Goal: Task Accomplishment & Management: Complete application form

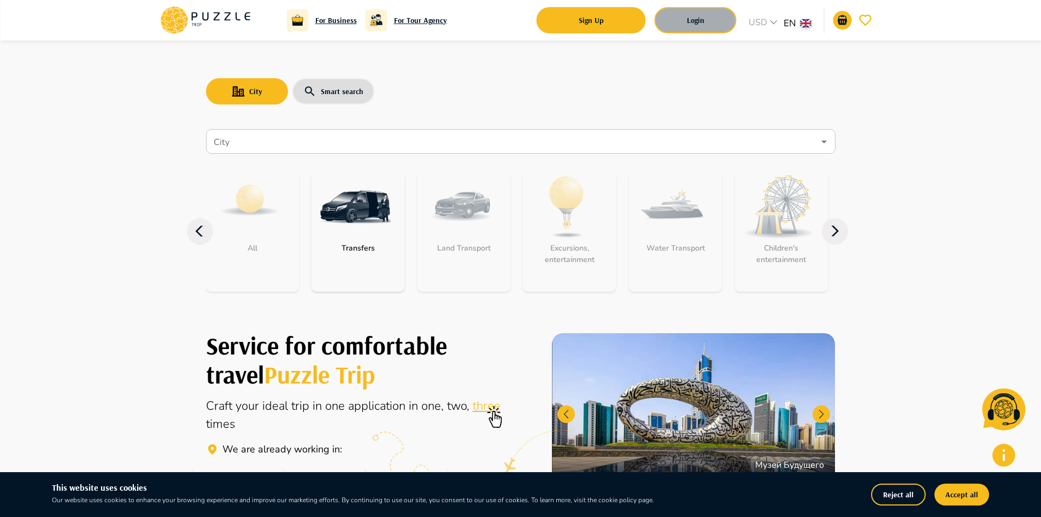
click at [696, 15] on button "Login" at bounding box center [696, 20] width 82 height 26
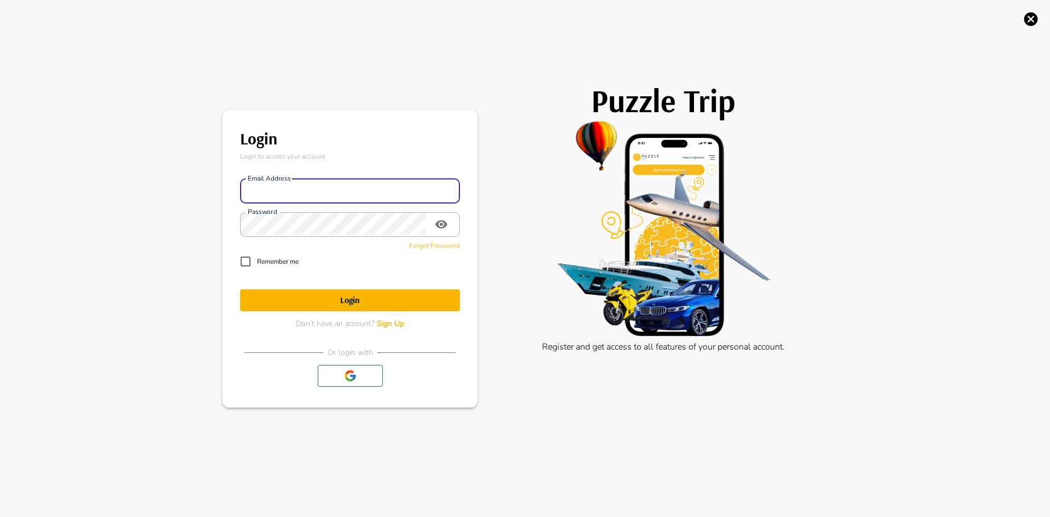
click at [392, 190] on input "Email address" at bounding box center [350, 191] width 220 height 22
click at [329, 197] on input "Email address" at bounding box center [350, 191] width 220 height 22
click at [383, 200] on input "Email address" at bounding box center [350, 191] width 220 height 22
click at [147, 473] on div "Login Login to access your account Email address Email address Password Passwor…" at bounding box center [525, 258] width 1050 height 517
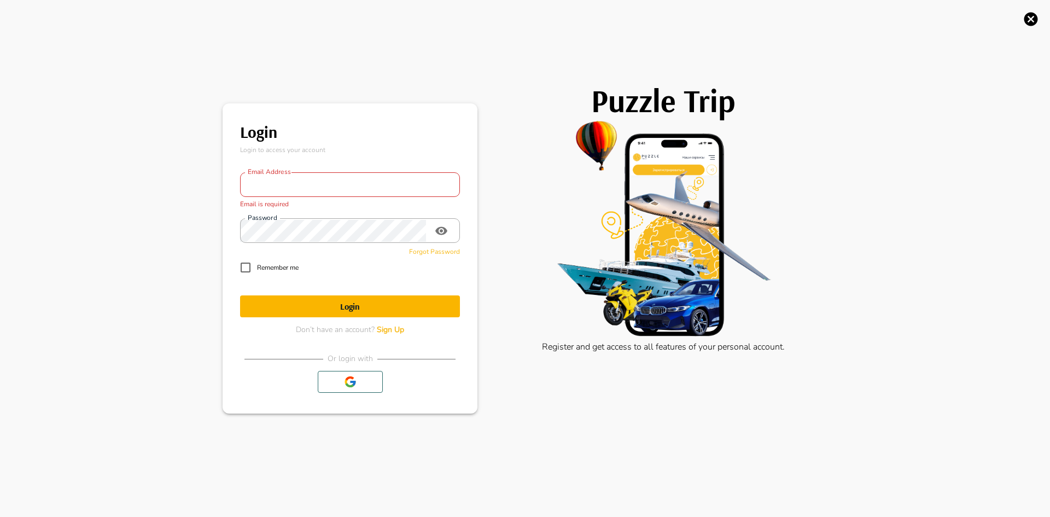
drag, startPoint x: 394, startPoint y: 326, endPoint x: 392, endPoint y: 334, distance: 8.0
drag, startPoint x: 392, startPoint y: 334, endPoint x: 387, endPoint y: 331, distance: 5.9
click at [387, 331] on span "Sign Up" at bounding box center [390, 329] width 27 height 10
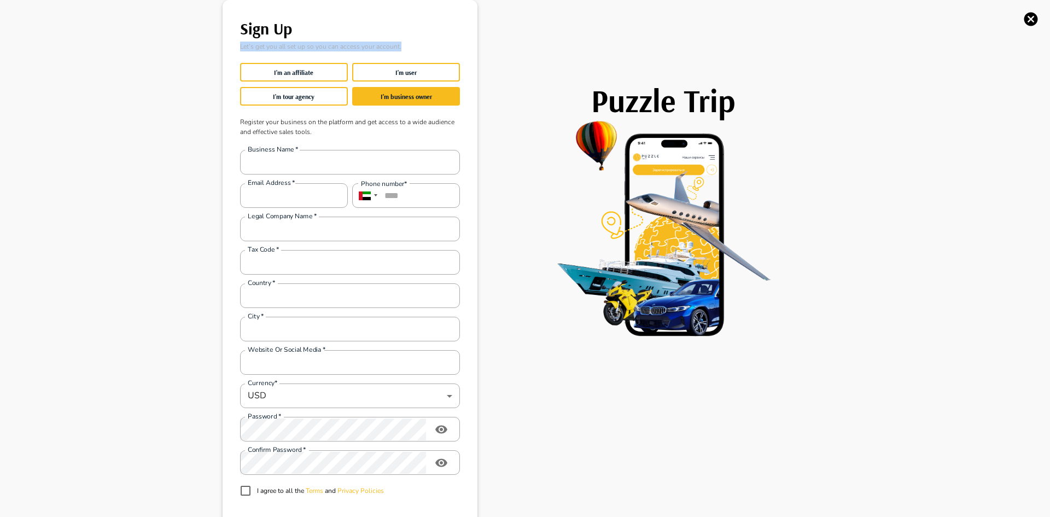
drag, startPoint x: 399, startPoint y: 47, endPoint x: 225, endPoint y: 43, distance: 173.3
click at [227, 43] on main "Sign Up Let’s get you all set up so you can access your account. I'm an affilia…" at bounding box center [350, 289] width 246 height 570
drag, startPoint x: 231, startPoint y: 21, endPoint x: 342, endPoint y: 45, distance: 113.4
click at [342, 45] on main "Sign Up Let’s get you all set up so you can access your account. I'm an affilia…" at bounding box center [350, 289] width 246 height 570
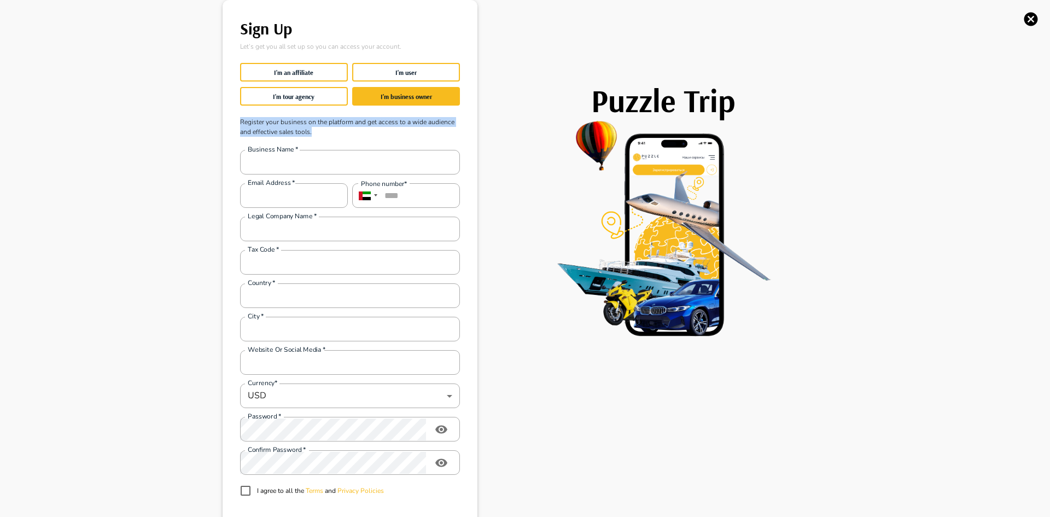
drag, startPoint x: 231, startPoint y: 120, endPoint x: 327, endPoint y: 136, distance: 97.4
click at [327, 136] on main "Sign Up Let’s get you all set up so you can access your account. I'm an affilia…" at bounding box center [350, 289] width 246 height 570
click at [325, 130] on p "Register your business on the platform and get access to a wide audience and ef…" at bounding box center [350, 126] width 220 height 37
click at [1033, 21] on icon "button" at bounding box center [1030, 19] width 16 height 16
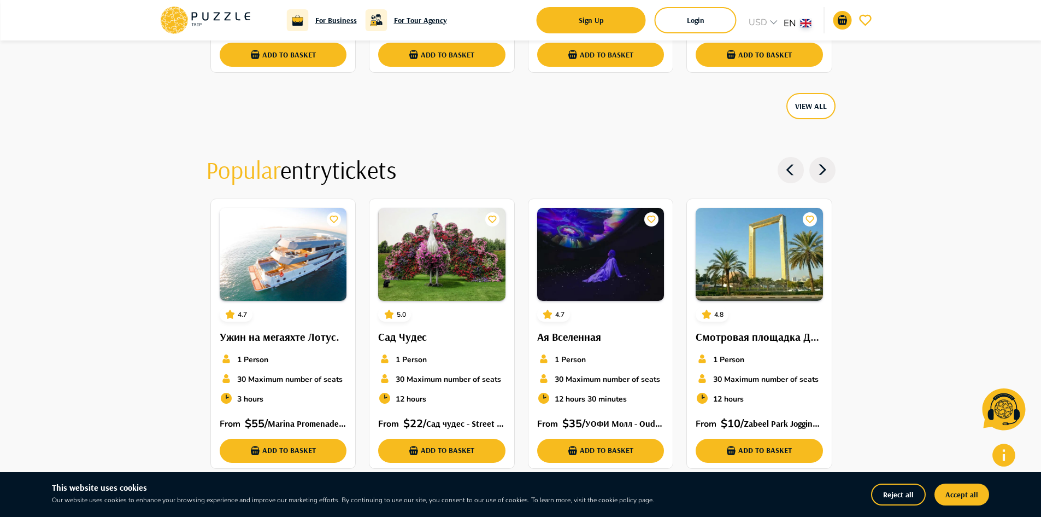
scroll to position [2853, 0]
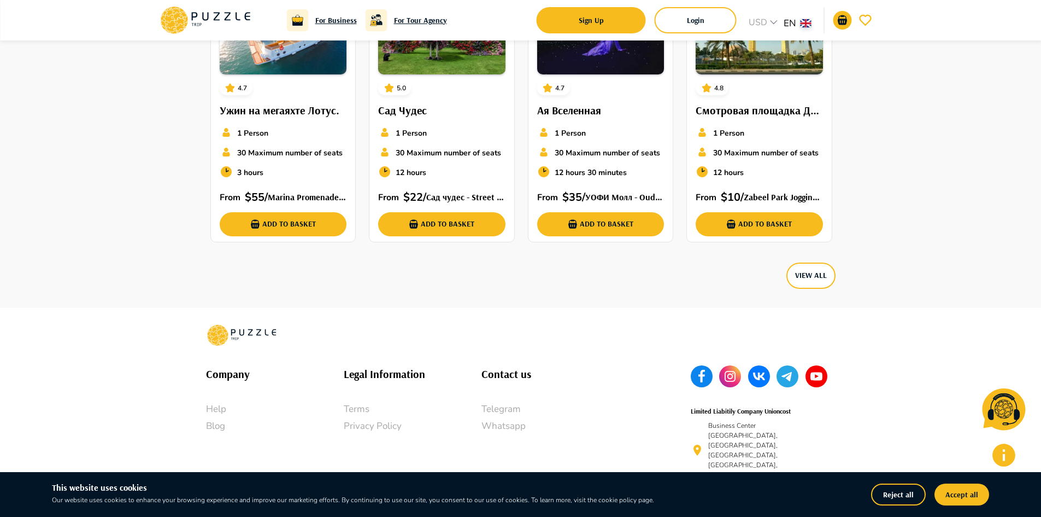
drag, startPoint x: 834, startPoint y: 462, endPoint x: 674, endPoint y: 395, distance: 173.2
click at [674, 395] on div "Company Help Blog Legal Information Terms Privacy Policy Contact us Telegram Wh…" at bounding box center [521, 433] width 656 height 251
click at [657, 385] on div "Company Help Blog Legal Information Terms Privacy Policy Contact us Telegram Wh…" at bounding box center [429, 441] width 472 height 178
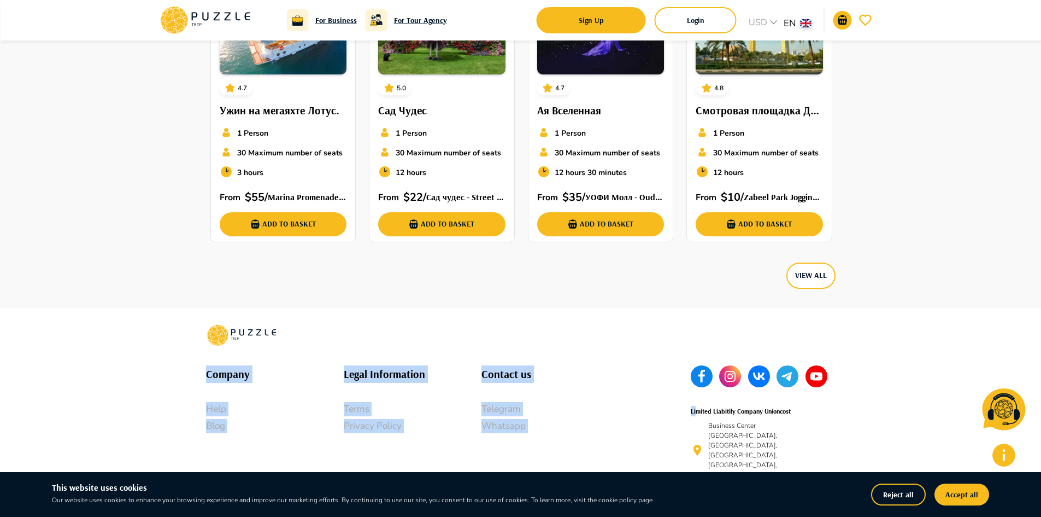
drag, startPoint x: 700, startPoint y: 397, endPoint x: 847, endPoint y: 480, distance: 168.9
click at [652, 397] on div "Company Help Blog Legal Information Terms Privacy Policy Contact us Telegram Wh…" at bounding box center [429, 441] width 472 height 178
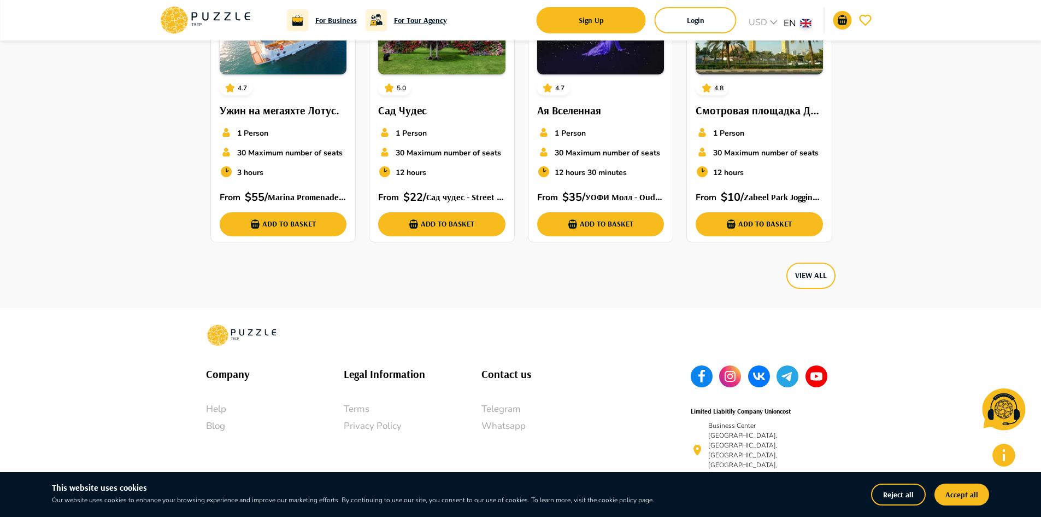
drag, startPoint x: 689, startPoint y: 396, endPoint x: 831, endPoint y: 470, distance: 159.7
click at [831, 470] on div "Company Help Blog Legal Information Terms Privacy Policy Contact us Telegram Wh…" at bounding box center [521, 433] width 656 height 251
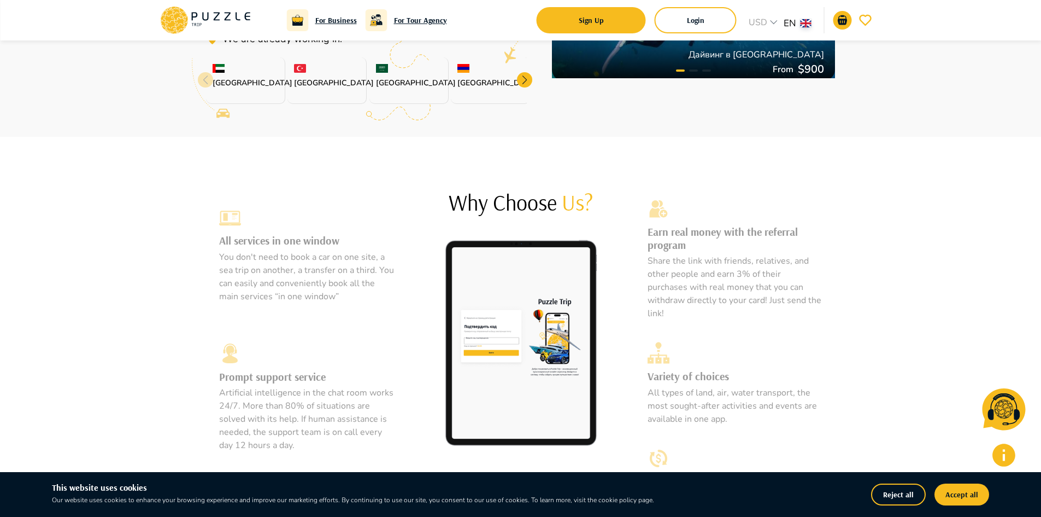
scroll to position [448, 0]
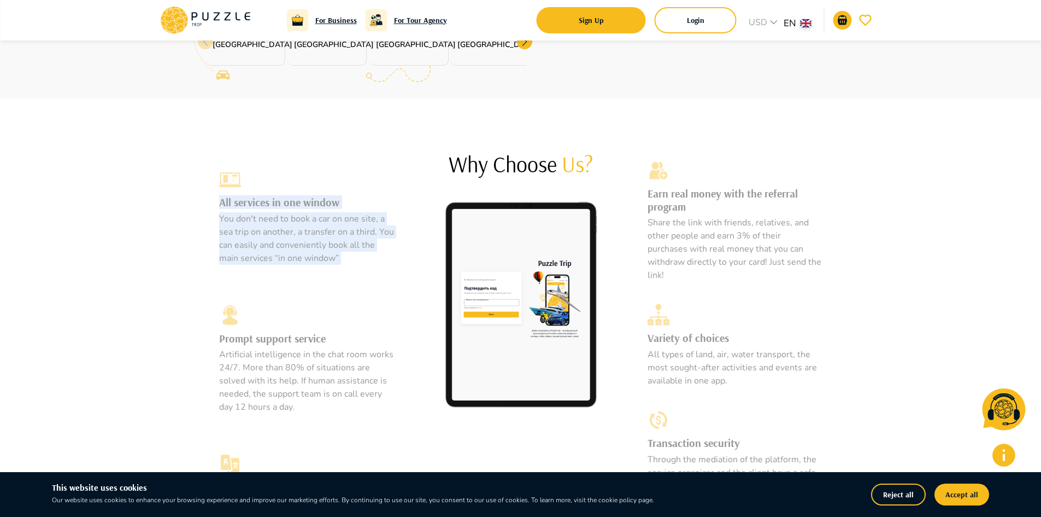
drag, startPoint x: 215, startPoint y: 203, endPoint x: 335, endPoint y: 282, distance: 142.8
click at [335, 282] on div "All services in one window You don't need to book a car on one site, a sea trip…" at bounding box center [306, 416] width 201 height 549
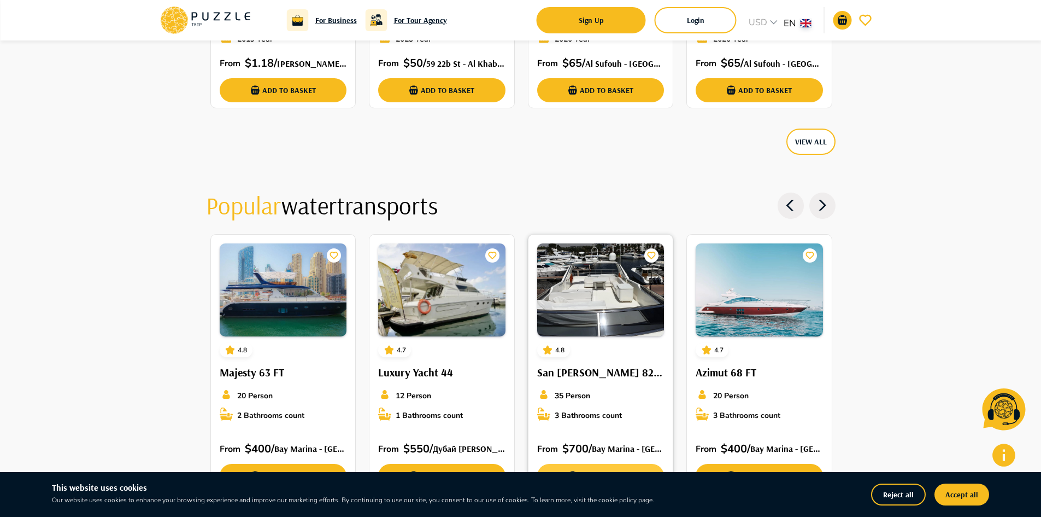
scroll to position [1214, 0]
